Goal: Understand process/instructions

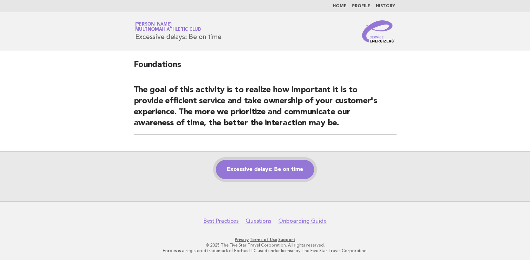
click at [285, 169] on link "Excessive delays: Be on time" at bounding box center [265, 169] width 98 height 19
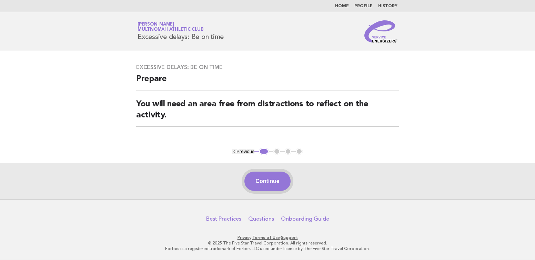
click at [262, 177] on button "Continue" at bounding box center [267, 180] width 46 height 19
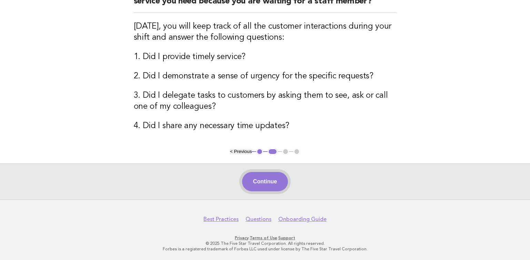
click at [270, 174] on button "Continue" at bounding box center [265, 181] width 46 height 19
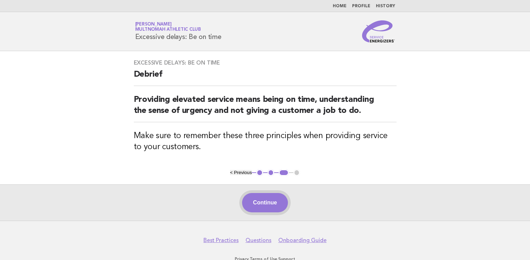
click at [276, 202] on button "Continue" at bounding box center [265, 202] width 46 height 19
